Goal: Transaction & Acquisition: Purchase product/service

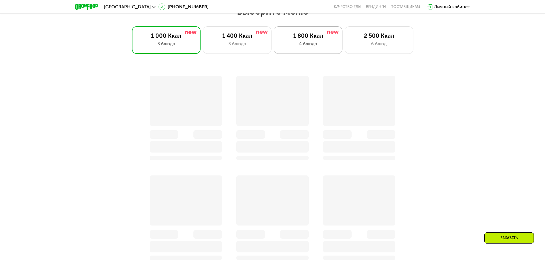
click at [315, 44] on div "4 блюда" at bounding box center [308, 43] width 57 height 7
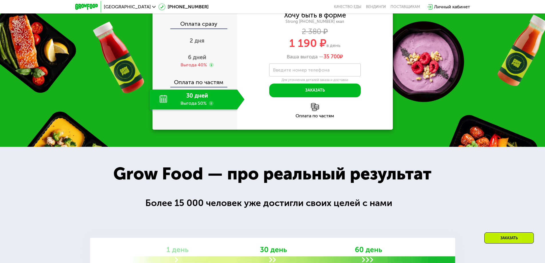
scroll to position [630, 0]
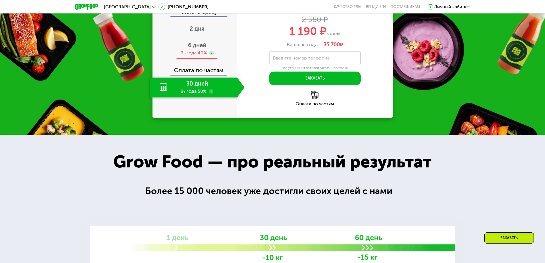
click at [201, 49] on span "6 дней" at bounding box center [197, 45] width 18 height 7
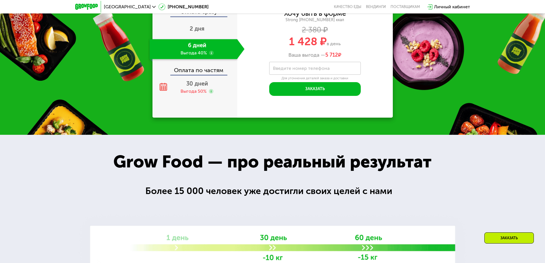
click at [399, 121] on div "Закажи Grow Food, чтобы сохранять форму все лето! Оплата сразу 2 дня 6 дней Выг…" at bounding box center [272, 43] width 545 height 183
click at [321, 75] on input "Введите номер телефона" at bounding box center [315, 68] width 92 height 13
click at [461, 126] on div "Закажи Grow Food, чтобы сохранять форму все лето! Оплата сразу 2 дня 6 дней Выг…" at bounding box center [272, 43] width 545 height 183
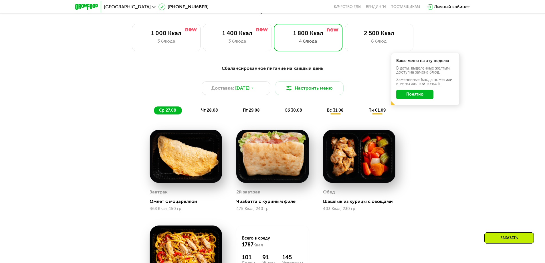
scroll to position [315, 0]
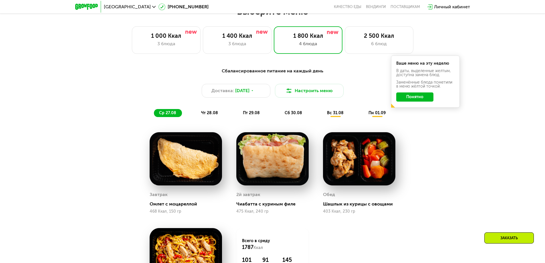
click at [448, 145] on div "Сбалансированное питание на каждый день Доставка: [DATE] Настроить меню ср 27.0…" at bounding box center [272, 199] width 353 height 270
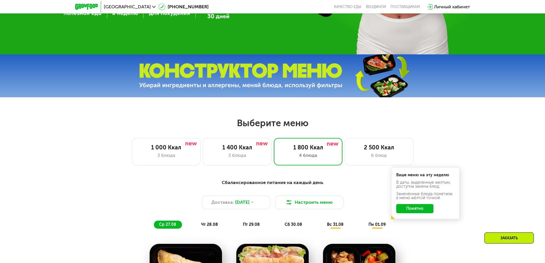
scroll to position [139, 0]
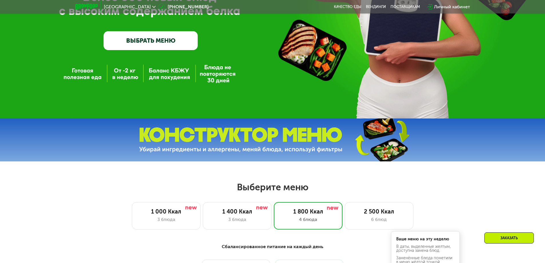
click at [432, 212] on div "1 000 Ккал 3 блюда 1 400 Ккал 3 блюда 1 800 Ккал 4 блюда 2 500 Ккал 6 блюд" at bounding box center [272, 215] width 509 height 27
click at [430, 207] on div "1 000 Ккал 3 блюда 1 400 Ккал 3 блюда 1 800 Ккал 4 блюда 2 500 Ккал 6 блюд" at bounding box center [272, 215] width 509 height 27
click at [457, 191] on h2 "Выберите меню" at bounding box center [272, 186] width 509 height 11
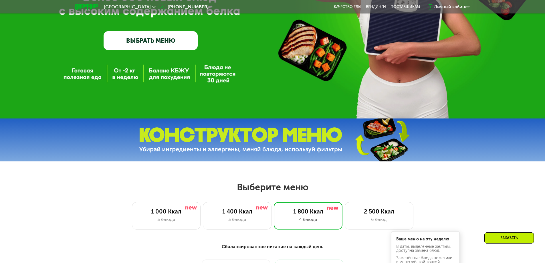
click at [405, 184] on h2 "Выберите меню" at bounding box center [272, 186] width 509 height 11
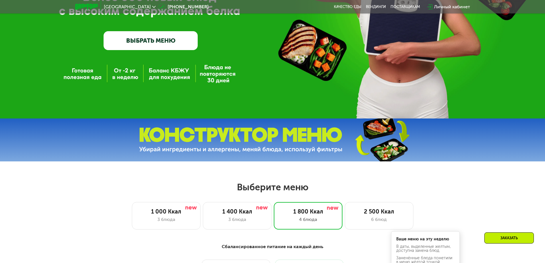
drag, startPoint x: 447, startPoint y: 179, endPoint x: 442, endPoint y: 176, distance: 6.0
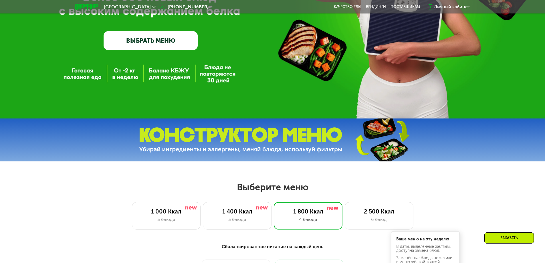
click at [439, 186] on h2 "Выберите меню" at bounding box center [272, 186] width 509 height 11
click at [431, 186] on h2 "Выберите меню" at bounding box center [272, 186] width 509 height 11
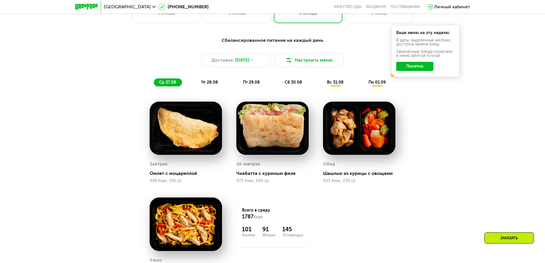
scroll to position [349, 0]
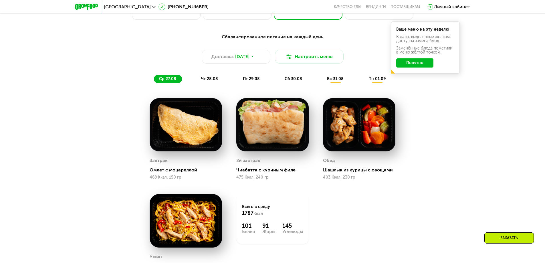
click at [0, 0] on div "Завтрак Омлет с моцареллой 468 Ккал, 150 гр 2й завтрак Чиабатта с куриным филе …" at bounding box center [0, 0] width 0 height 0
click at [294, 62] on button "Настроить меню" at bounding box center [309, 57] width 69 height 14
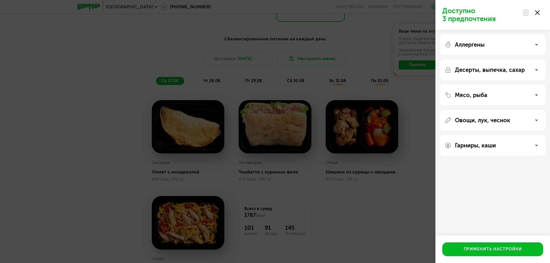
click at [392, 184] on div "Доступно 3 предпочтения Аллергены Десерты, выпечка, сахар Мясо, рыба Овощи, лук…" at bounding box center [275, 131] width 550 height 263
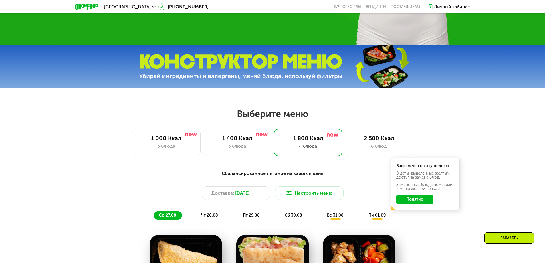
scroll to position [139, 0]
